Goal: Navigation & Orientation: Find specific page/section

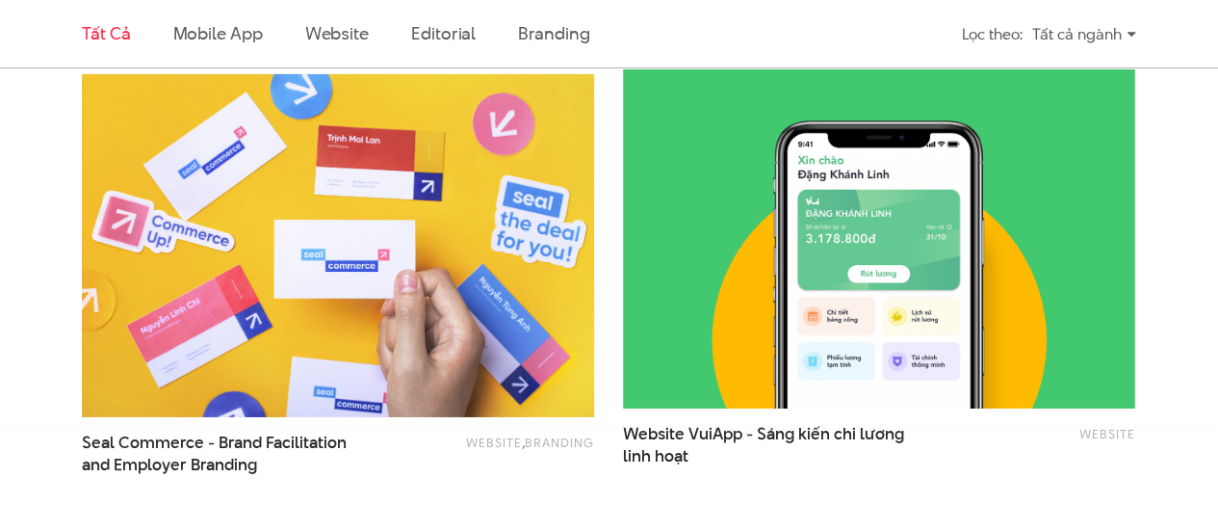
scroll to position [3370, 0]
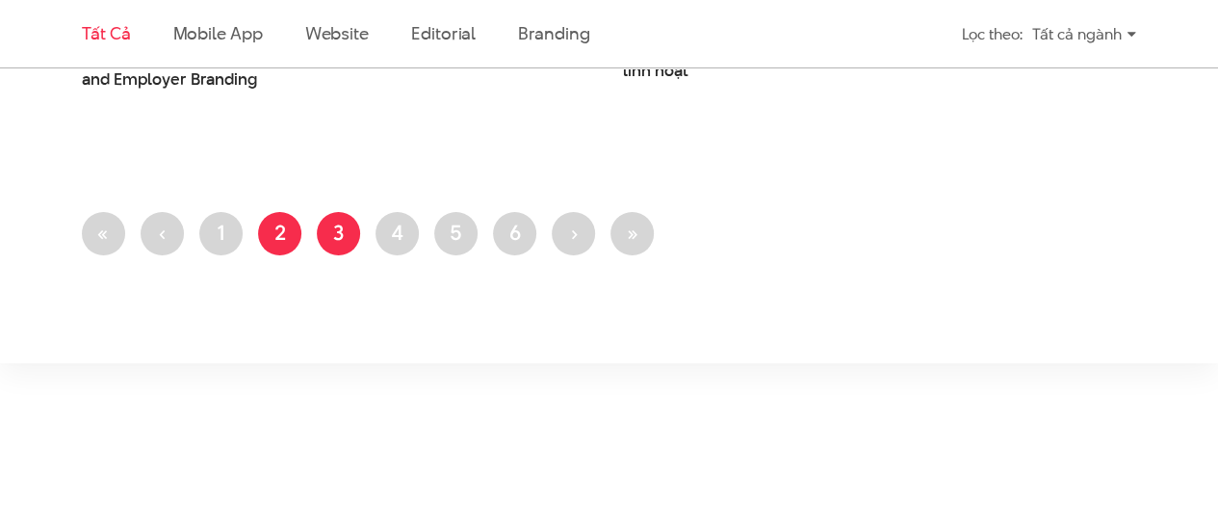
click at [322, 225] on link "Trang 3" at bounding box center [338, 233] width 43 height 43
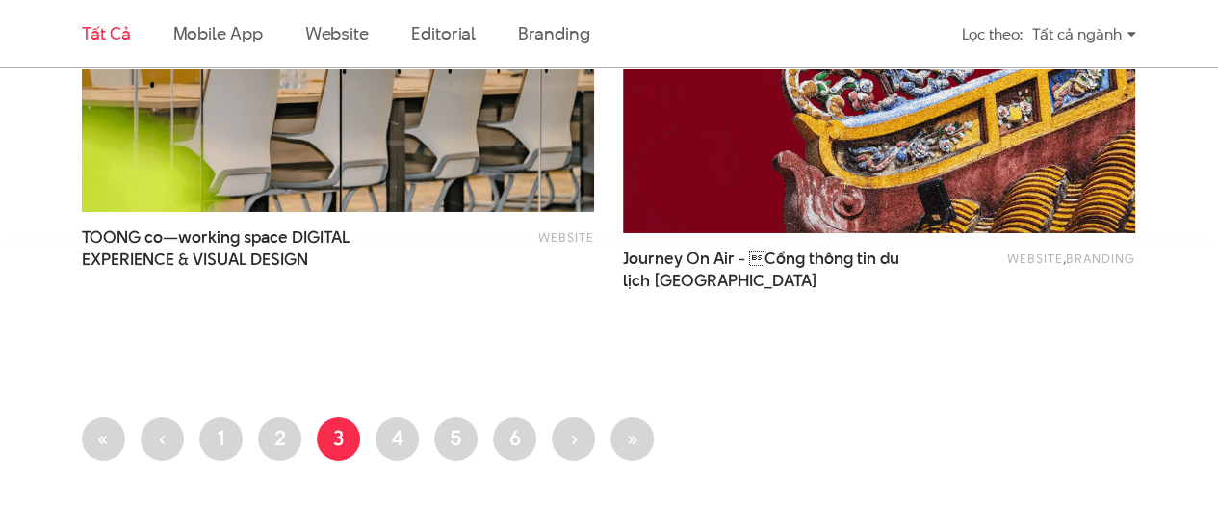
scroll to position [3274, 0]
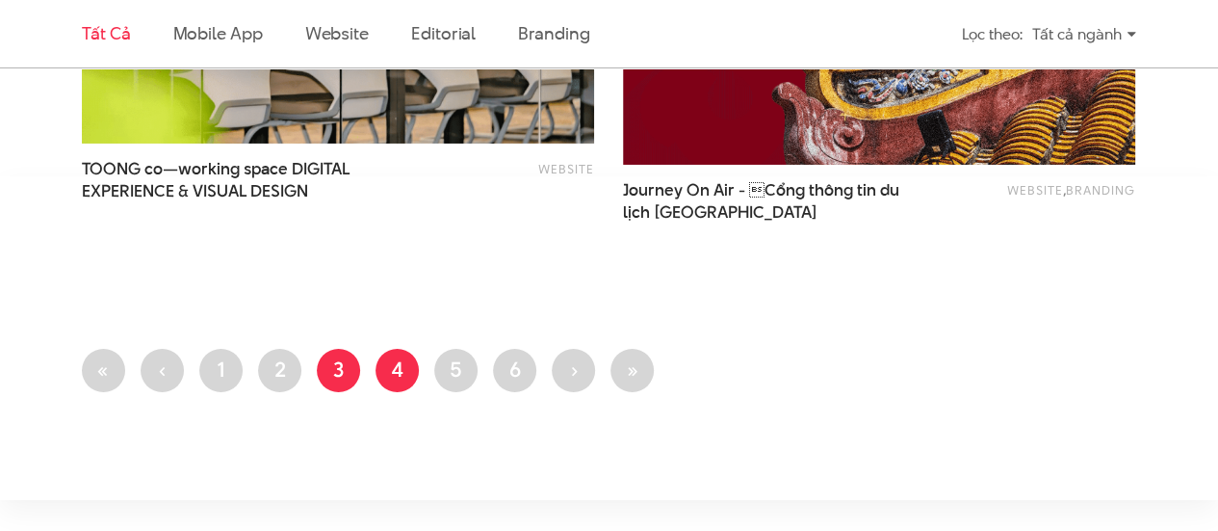
click at [396, 361] on link "Trang 4" at bounding box center [397, 370] width 43 height 43
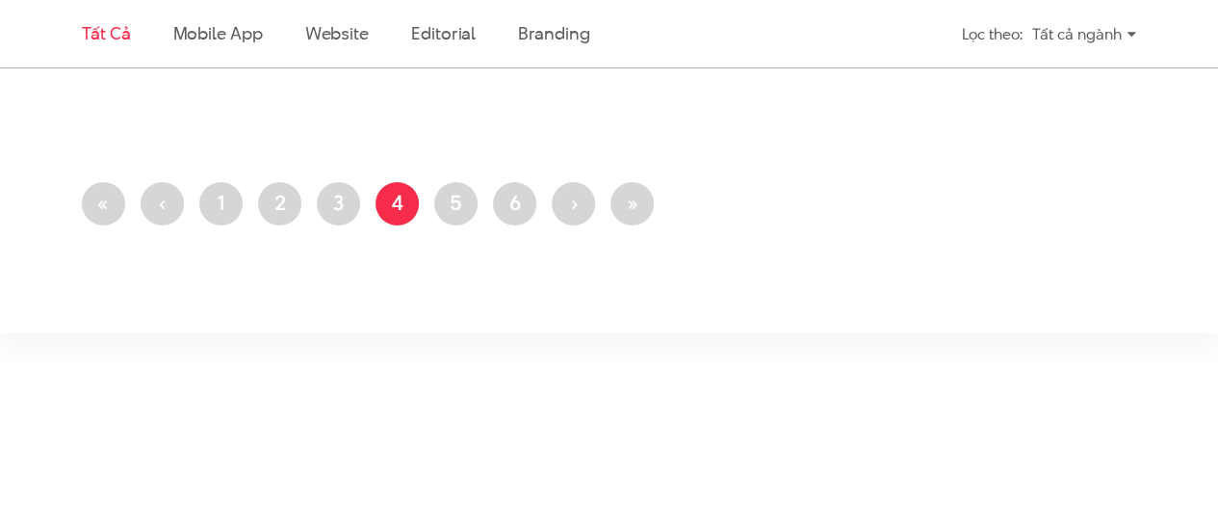
scroll to position [3370, 0]
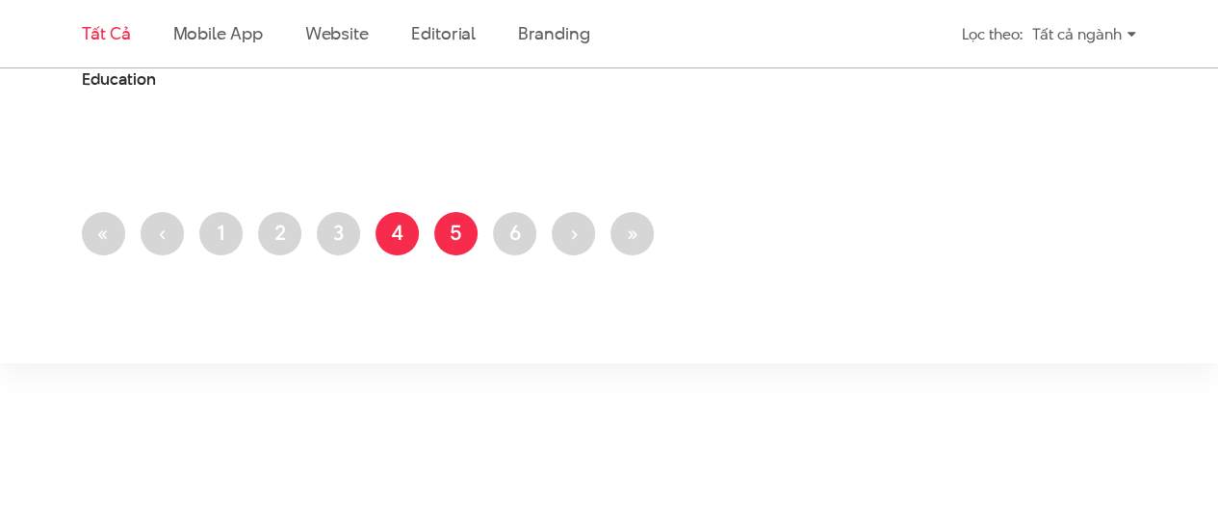
click at [448, 246] on link "Trang 5" at bounding box center [455, 233] width 43 height 43
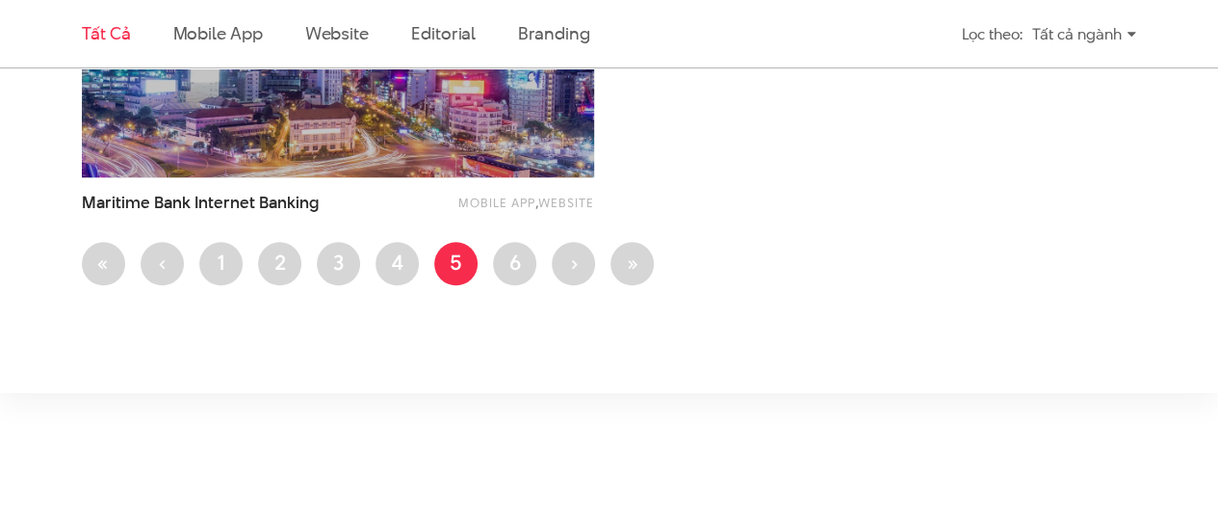
scroll to position [4609, 0]
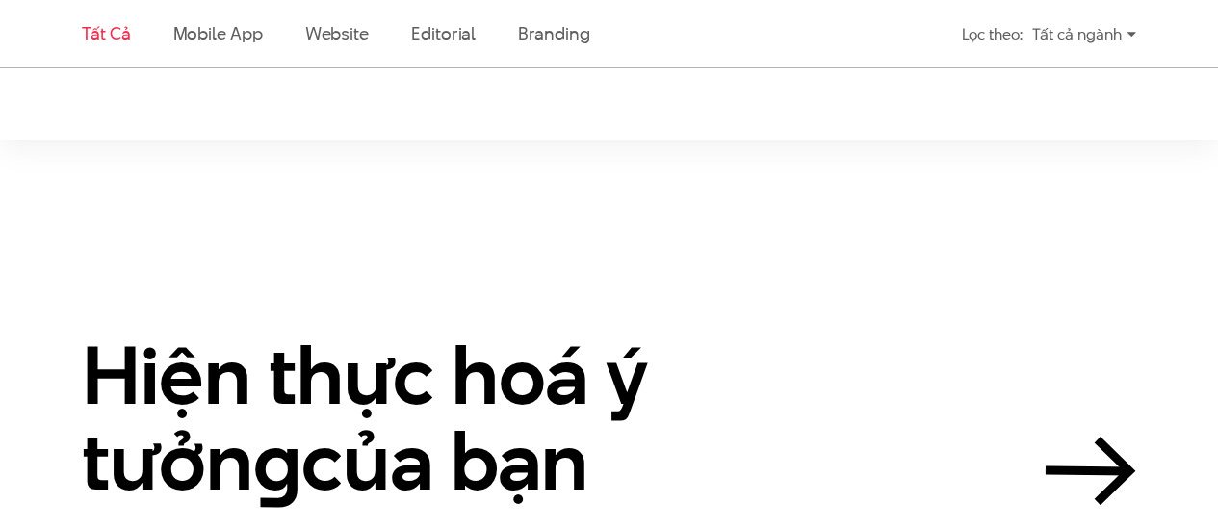
scroll to position [3303, 0]
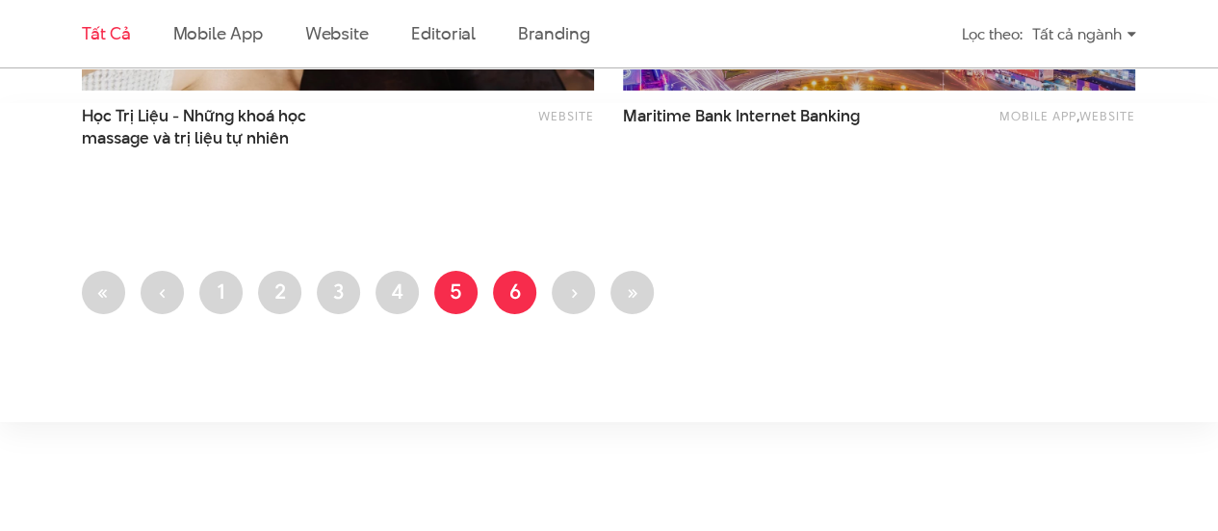
click at [524, 276] on link "Trang 6" at bounding box center [514, 292] width 43 height 43
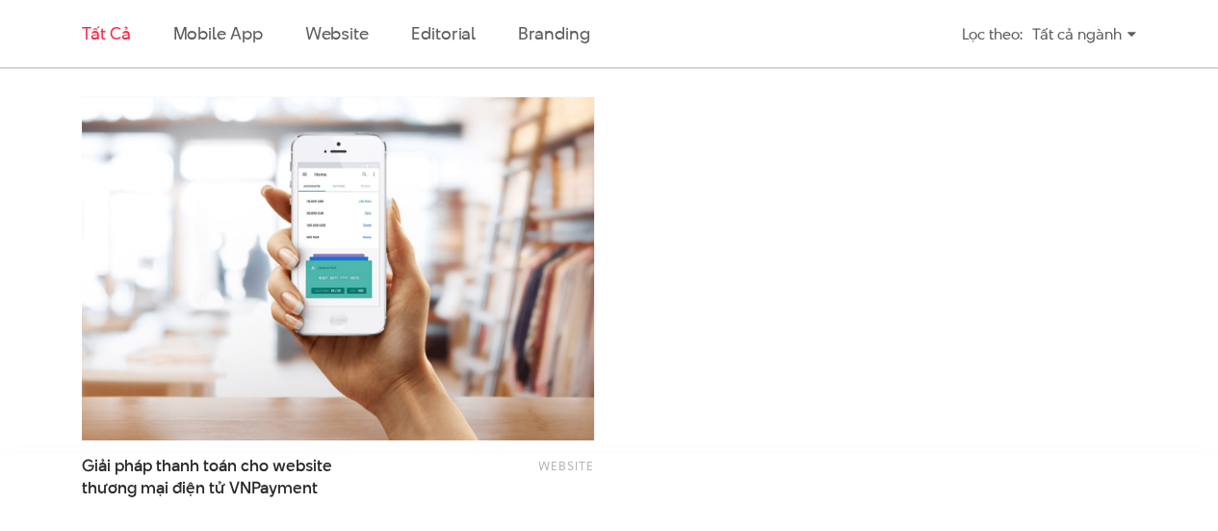
scroll to position [3165, 0]
